Goal: Check status: Check status

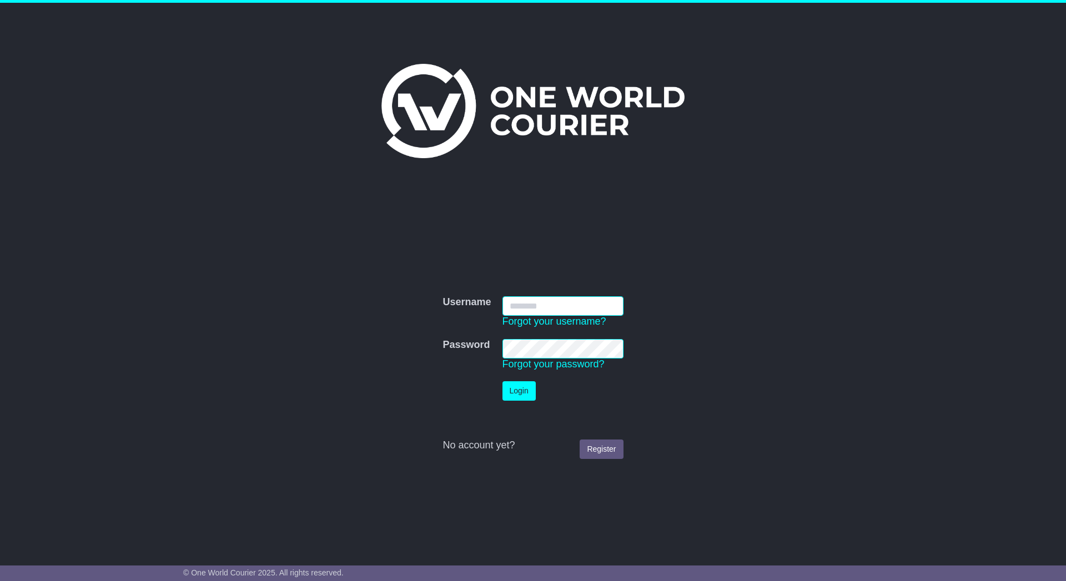
type input "**********"
click at [520, 389] on button "Login" at bounding box center [518, 390] width 33 height 19
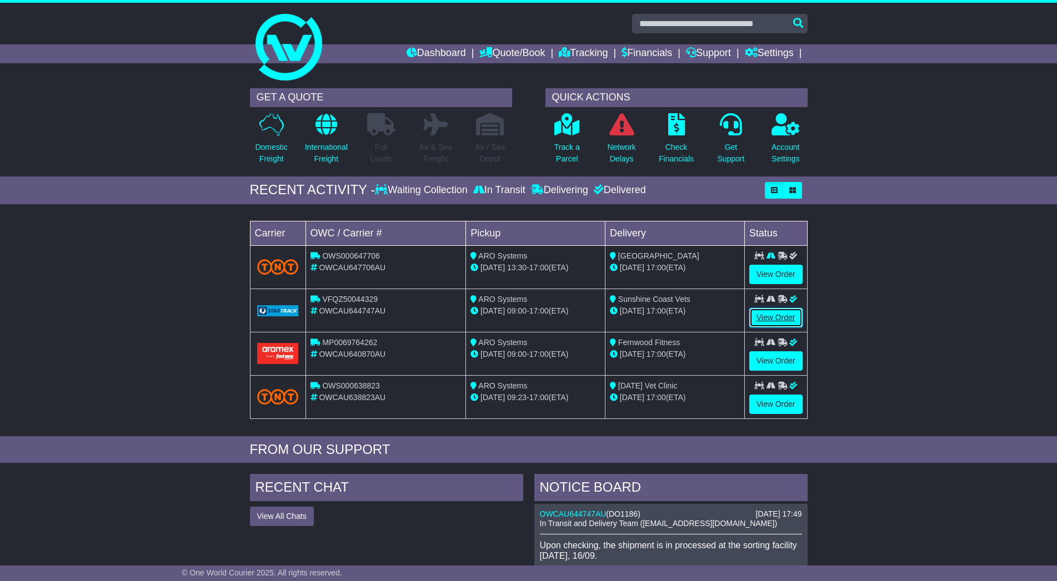
click at [769, 316] on link "View Order" at bounding box center [775, 317] width 53 height 19
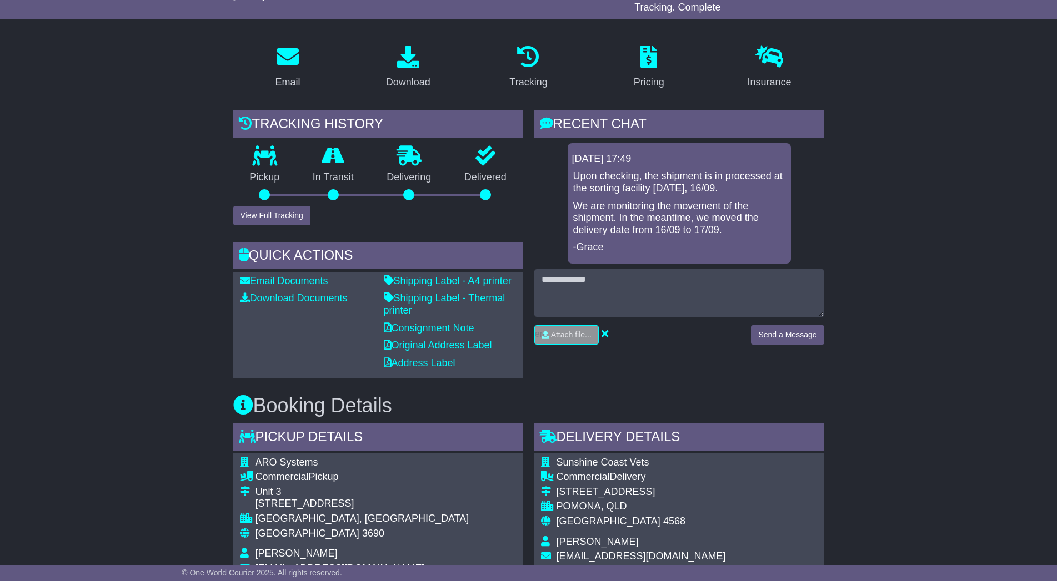
scroll to position [31, 0]
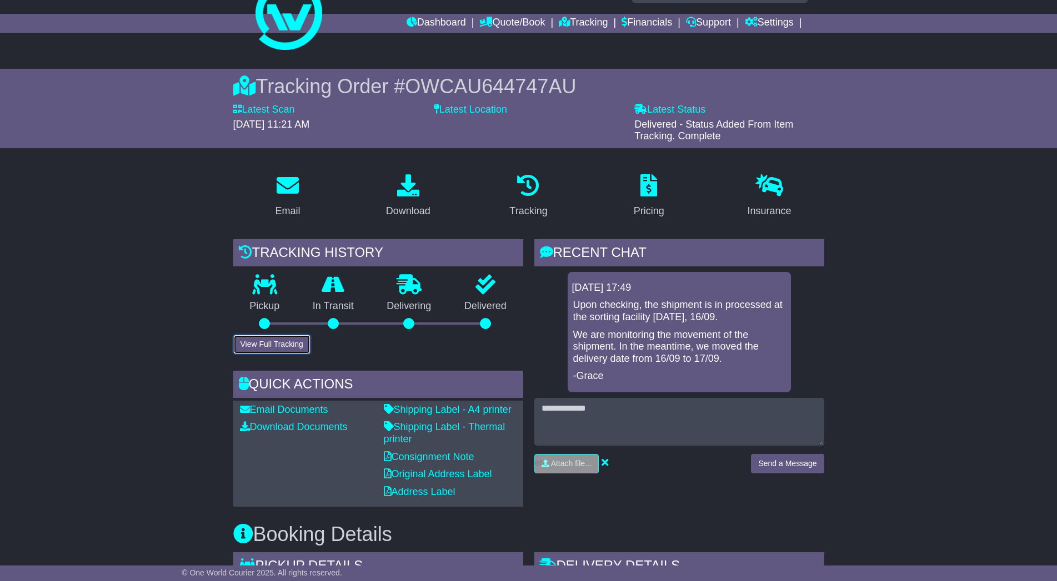
click at [260, 342] on button "View Full Tracking" at bounding box center [271, 344] width 77 height 19
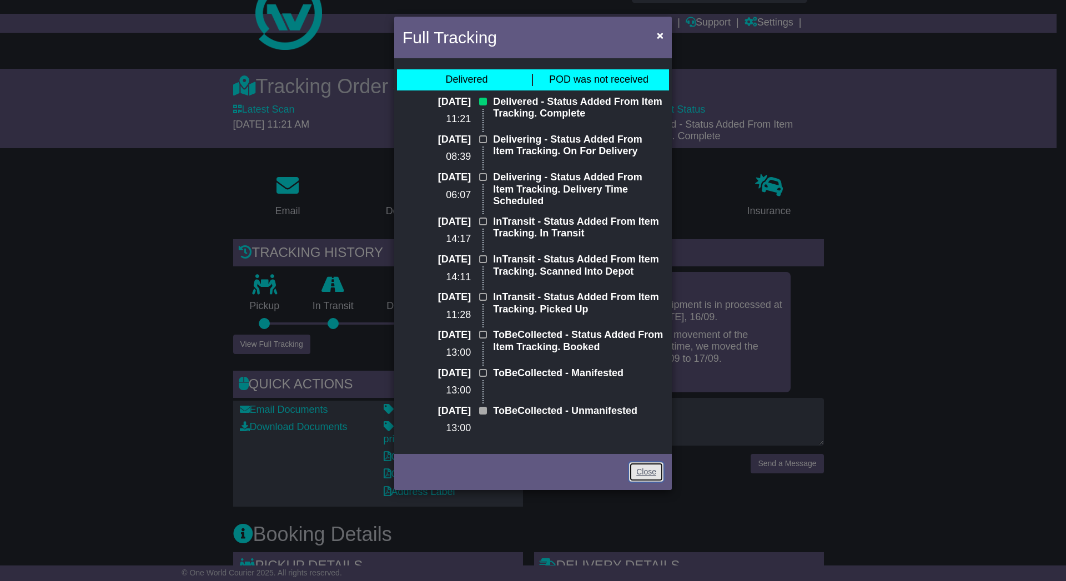
click at [647, 476] on link "Close" at bounding box center [646, 471] width 34 height 19
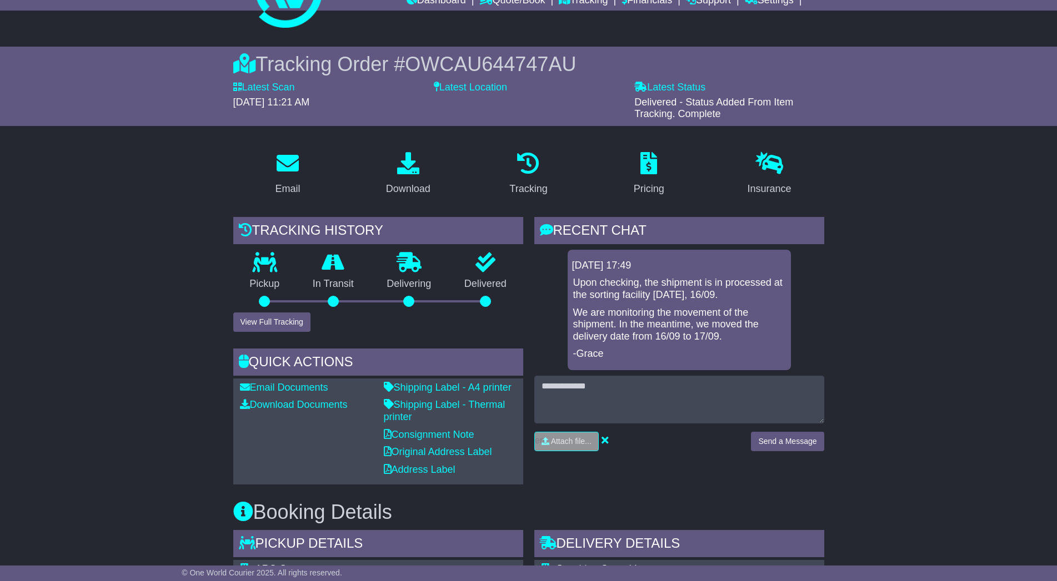
scroll to position [0, 0]
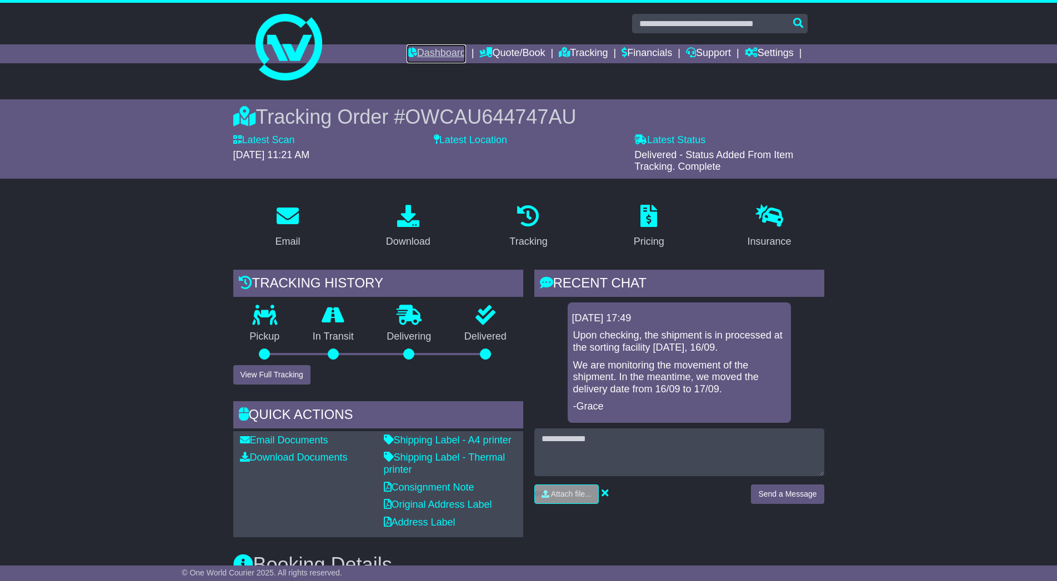
click at [422, 49] on link "Dashboard" at bounding box center [435, 53] width 59 height 19
